Goal: Use online tool/utility: Use online tool/utility

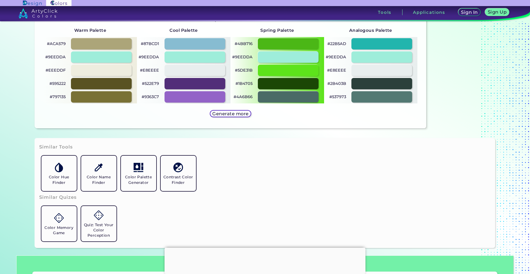
scroll to position [295, 0]
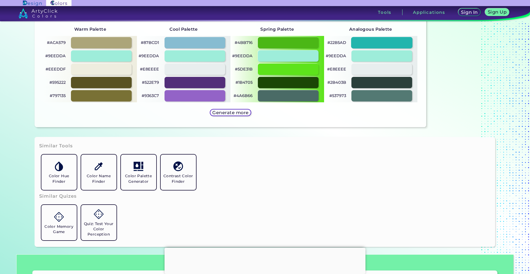
click at [385, 41] on div at bounding box center [381, 42] width 61 height 11
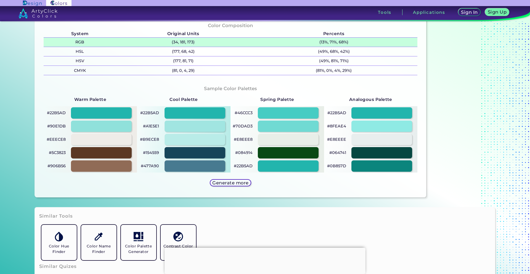
scroll to position [221, 0]
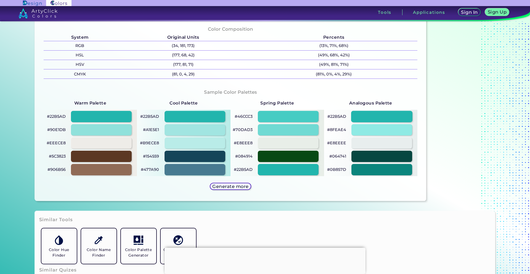
click at [392, 116] on div at bounding box center [381, 116] width 61 height 11
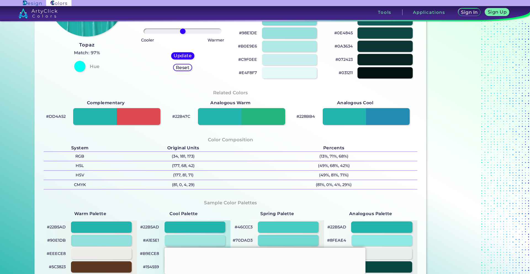
scroll to position [0, 0]
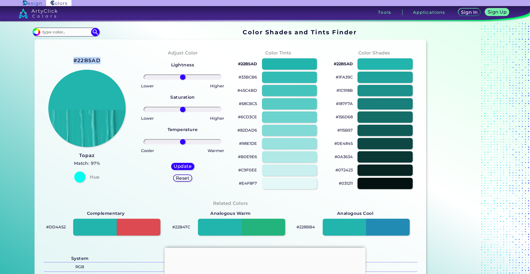
drag, startPoint x: 68, startPoint y: 60, endPoint x: 100, endPoint y: 62, distance: 32.1
click at [100, 62] on div "#22B5AD Topaz Match: 97% Hue" at bounding box center [87, 119] width 96 height 150
copy h2 "#22B5AD"
click at [272, 107] on div at bounding box center [289, 103] width 55 height 11
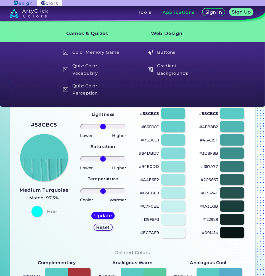
click at [231, 150] on div at bounding box center [232, 153] width 24 height 11
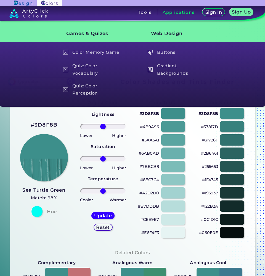
click at [168, 111] on div at bounding box center [173, 113] width 24 height 11
type input "#3d8f8b"
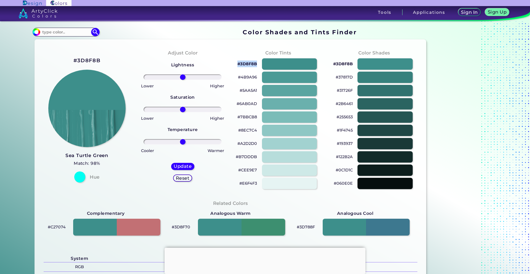
drag, startPoint x: 234, startPoint y: 63, endPoint x: 256, endPoint y: 65, distance: 21.6
click at [255, 64] on div "#3D8F8B" at bounding box center [278, 63] width 87 height 13
copy p "#3D8F8B"
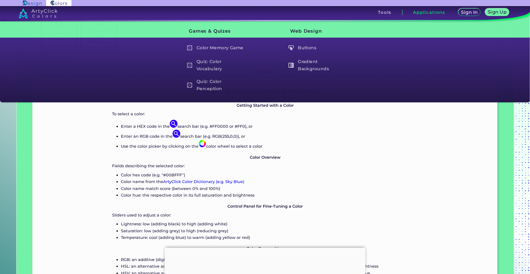
scroll to position [497, 0]
